Goal: Find specific page/section

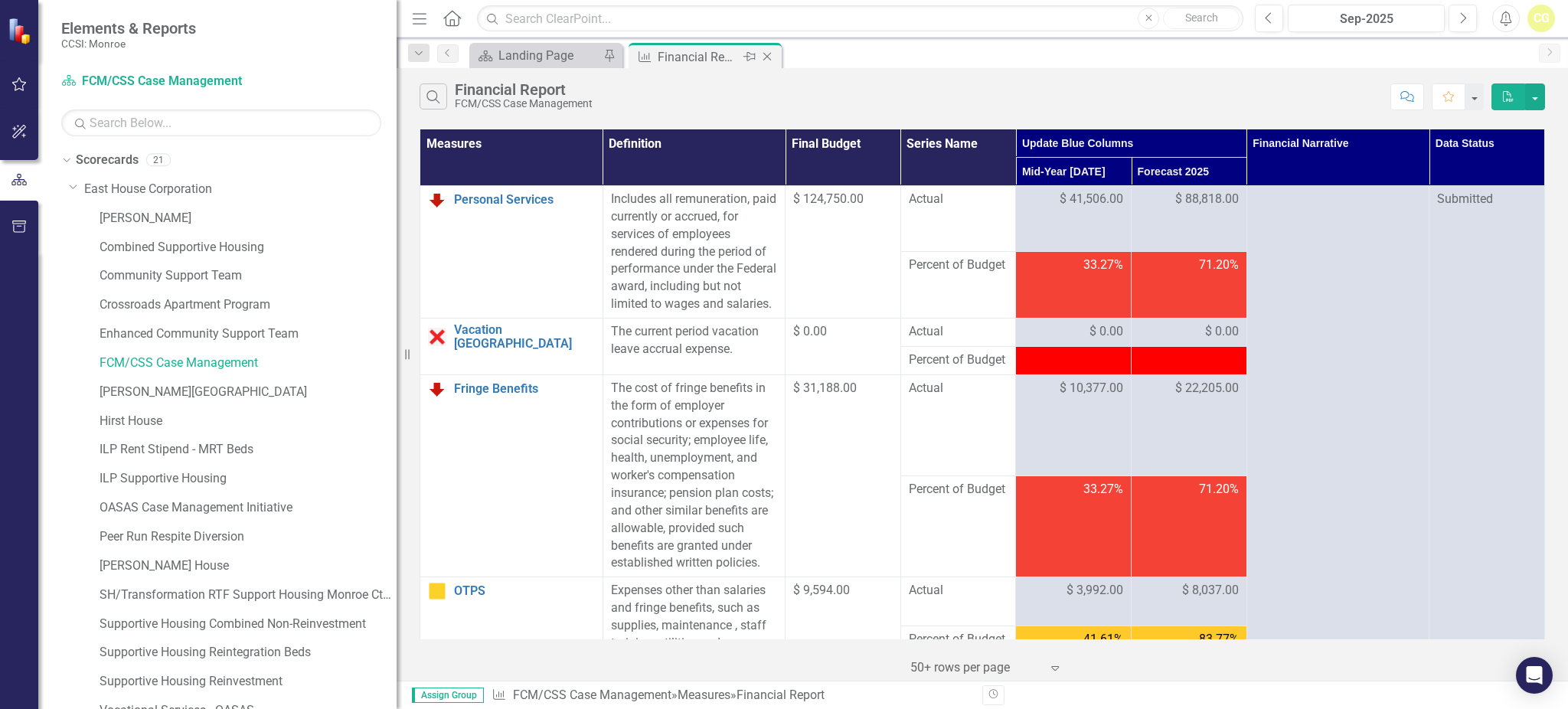
click at [770, 54] on icon "Close" at bounding box center [767, 56] width 15 height 12
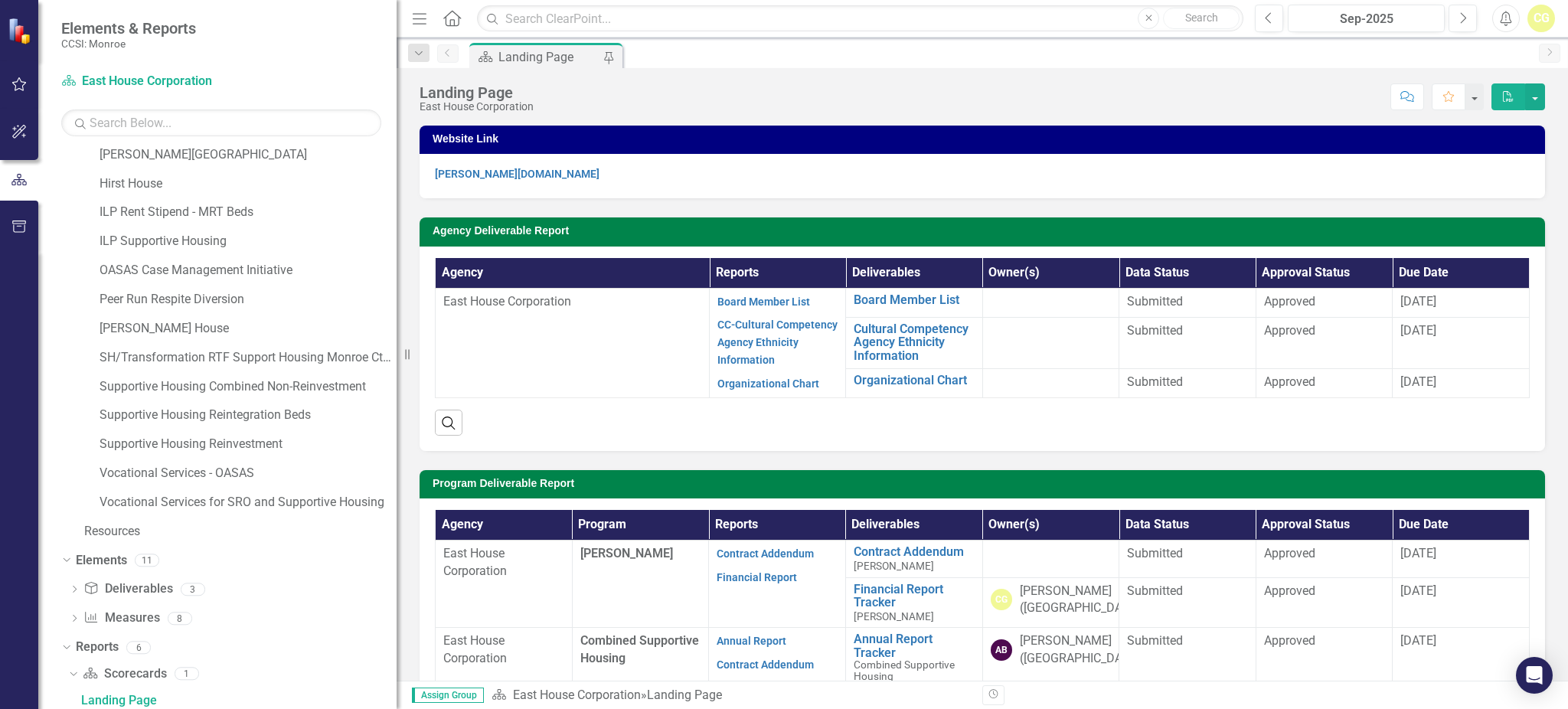
scroll to position [240, 0]
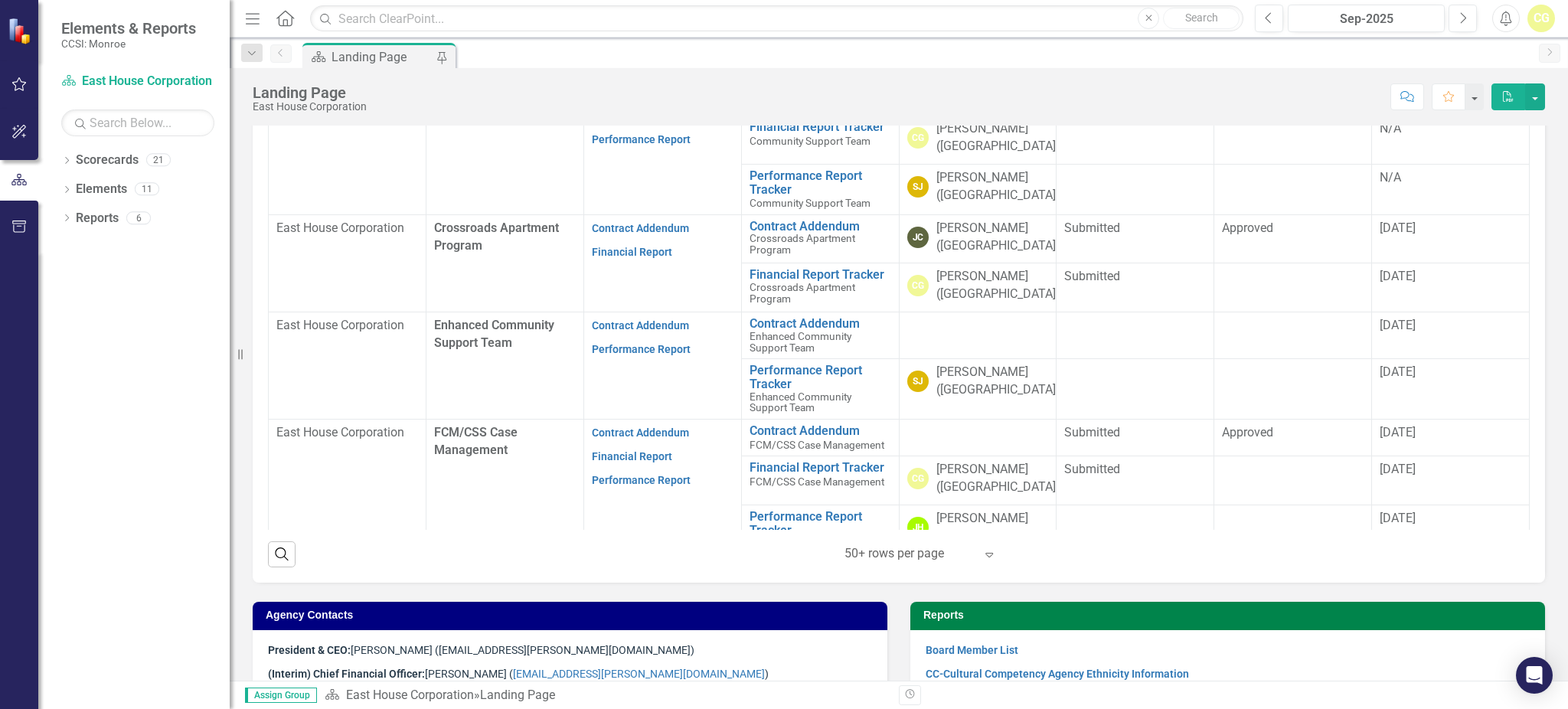
scroll to position [408, 0]
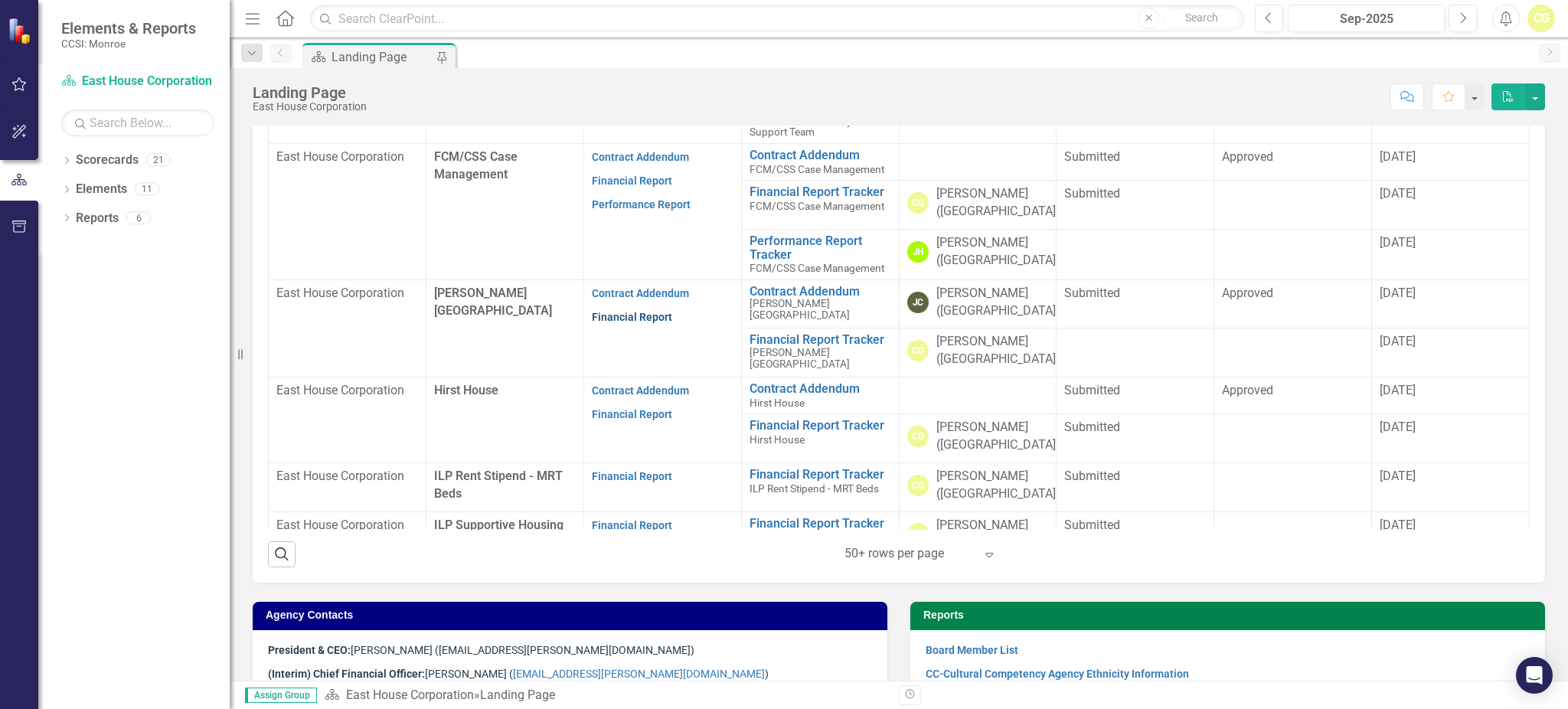
click at [629, 316] on link "Financial Report" at bounding box center [631, 316] width 80 height 12
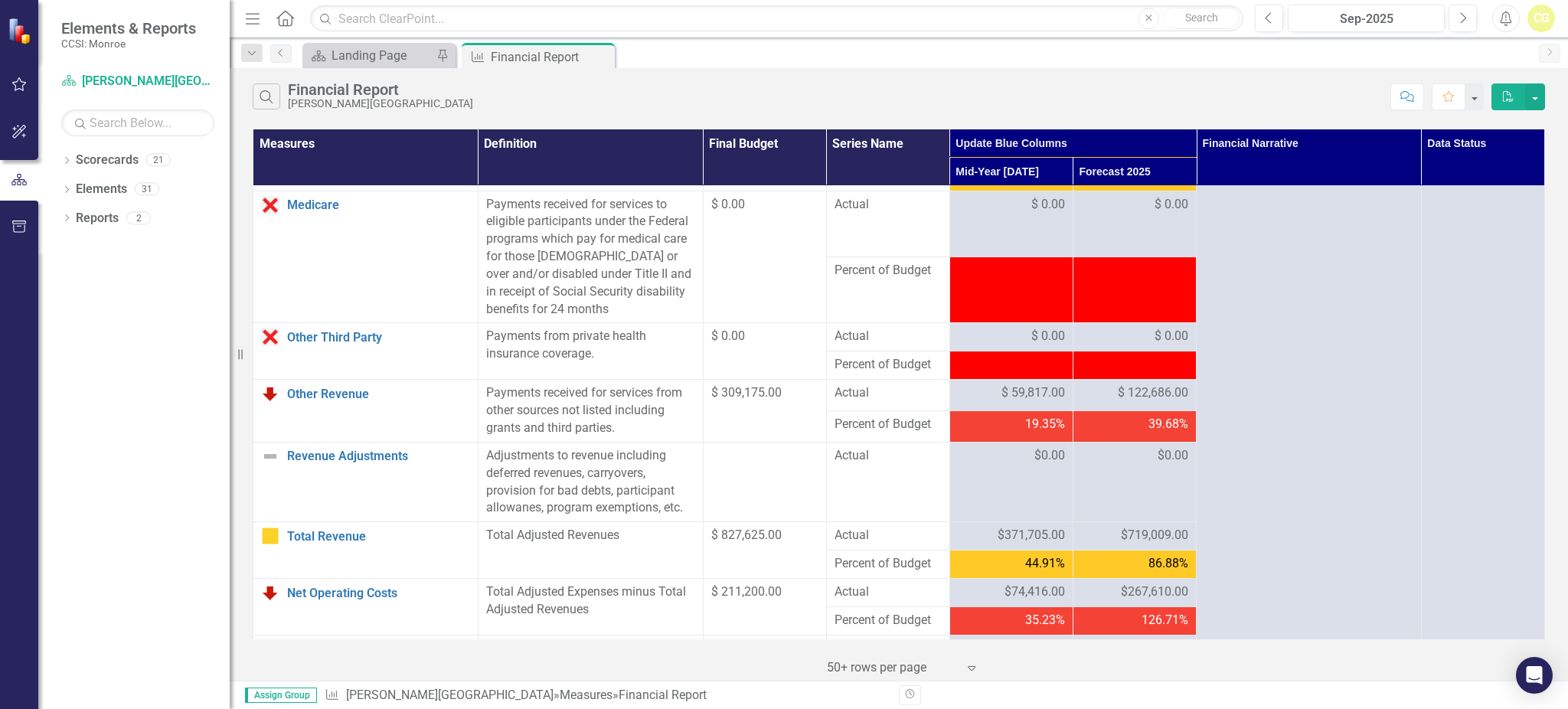
scroll to position [1723, 0]
